Goal: Check status: Check status

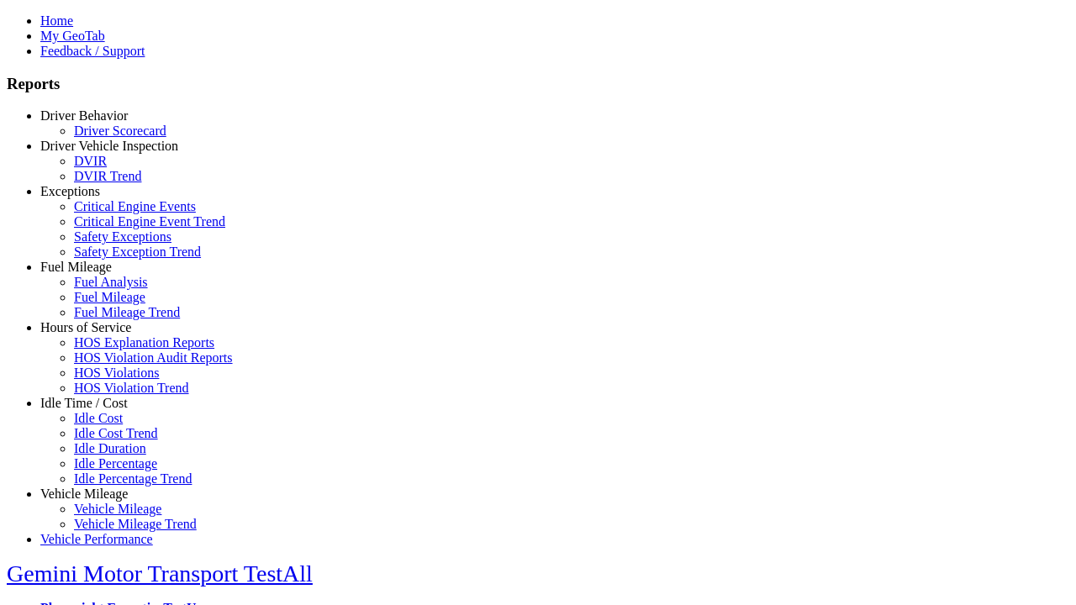
click at [97, 198] on link "Exceptions" at bounding box center [70, 191] width 60 height 14
click at [109, 244] on link "Safety Exceptions" at bounding box center [123, 237] width 98 height 14
select select "**********"
type input "**********"
